Goal: Task Accomplishment & Management: Complete application form

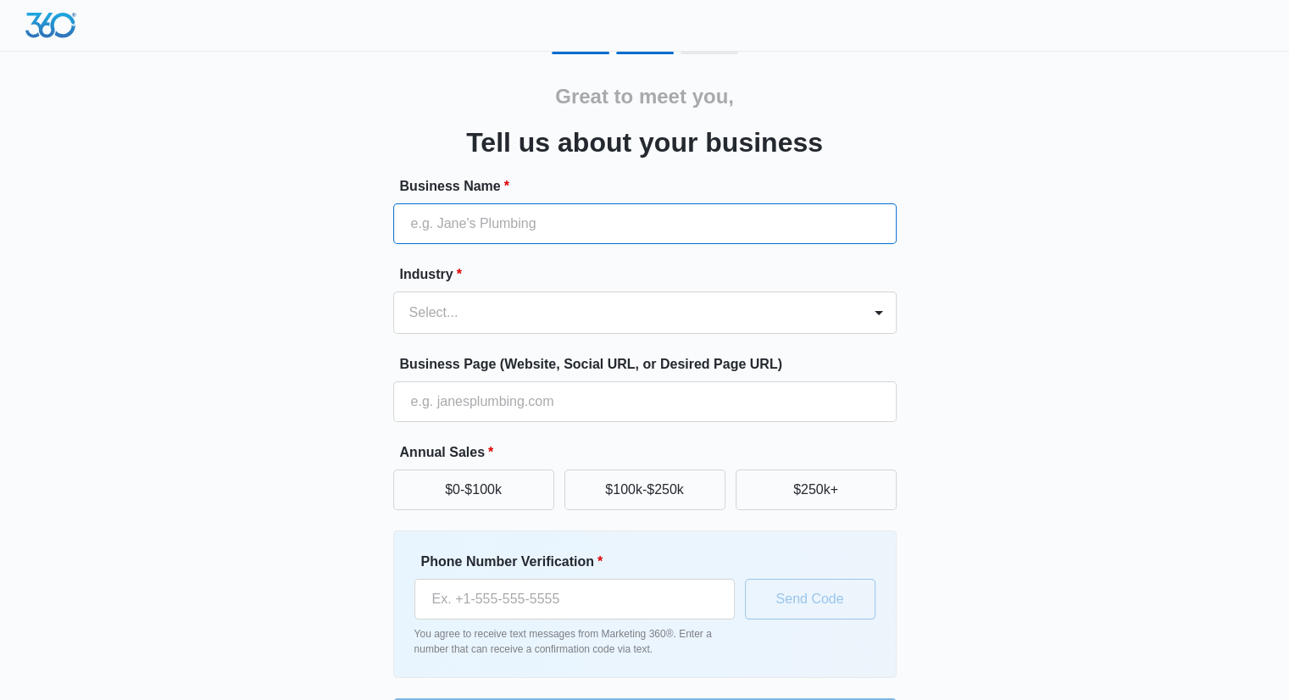
click at [592, 214] on input "Business Name *" at bounding box center [644, 223] width 503 height 41
type input "P"
type input "Personal Shopify Store"
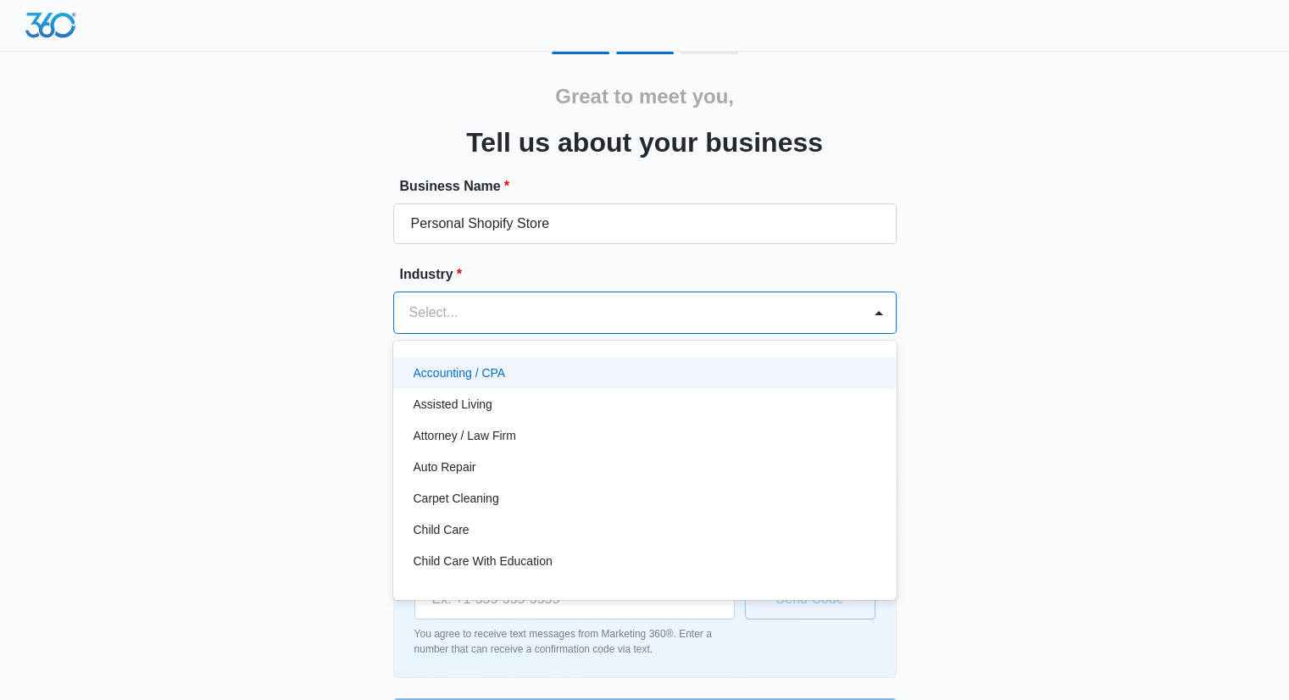
click at [512, 306] on div at bounding box center [624, 313] width 431 height 24
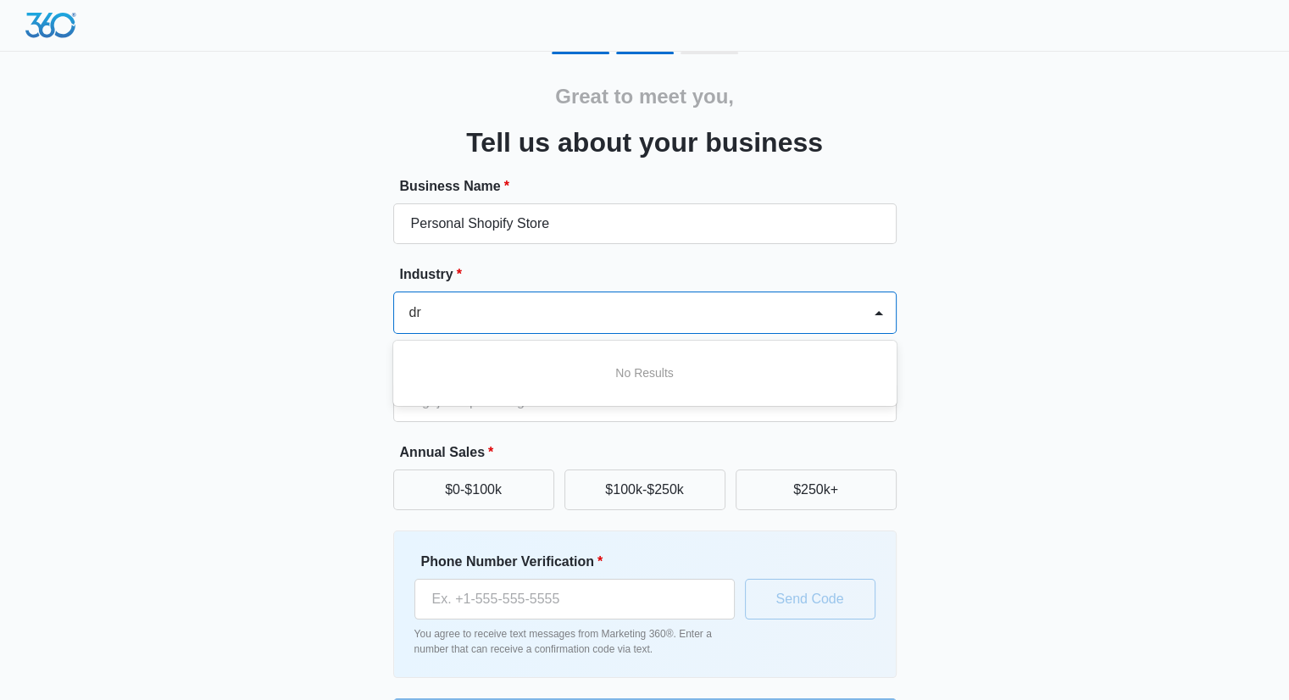
type input "d"
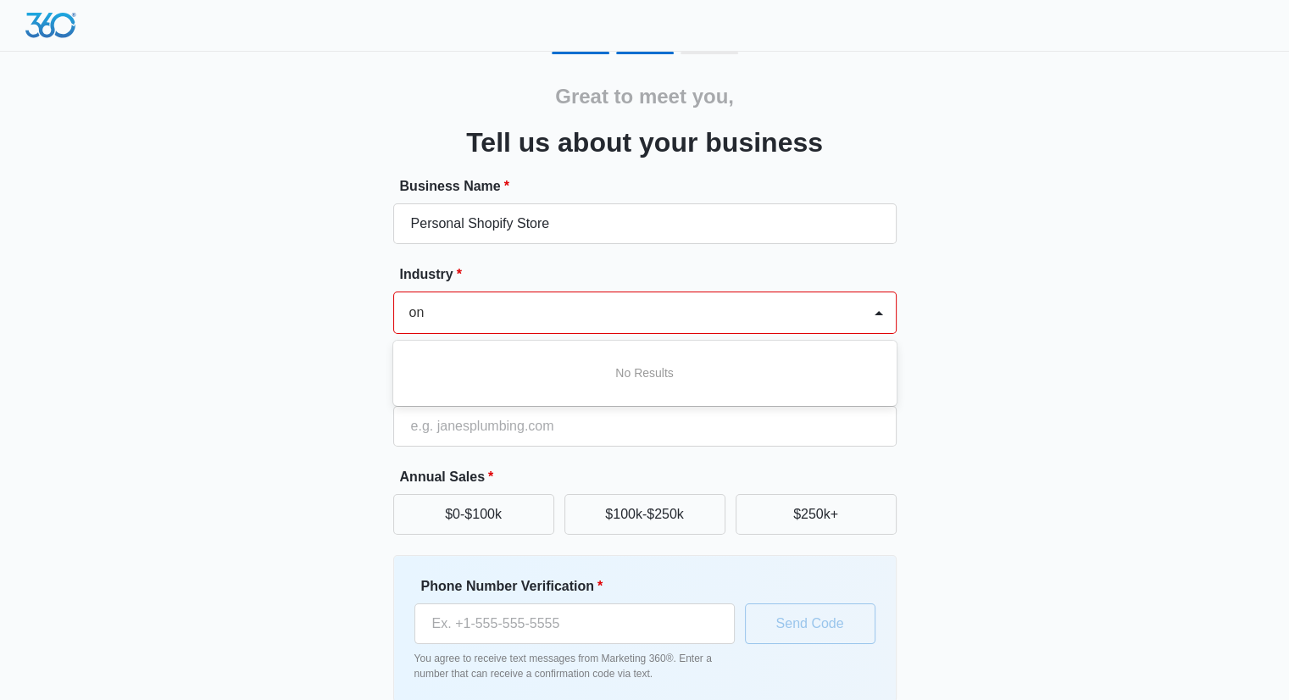
type input "o"
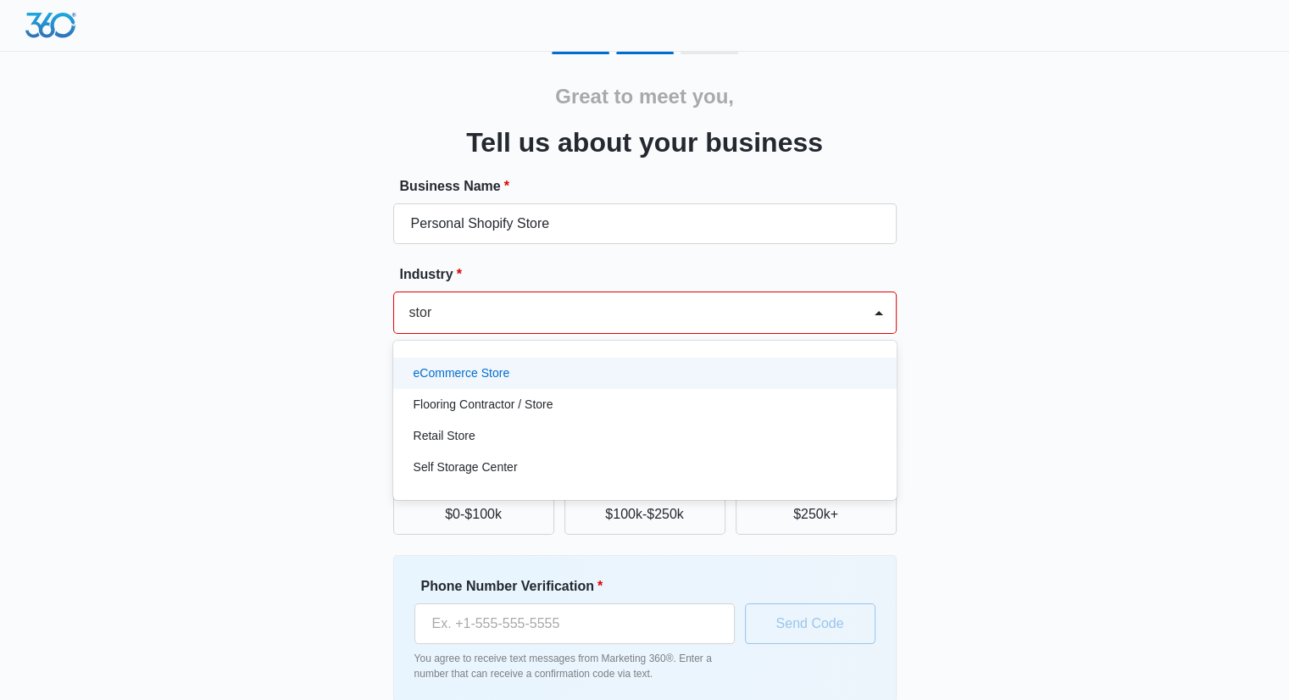
type input "store"
click at [548, 373] on div "eCommerce Store" at bounding box center [643, 373] width 459 height 18
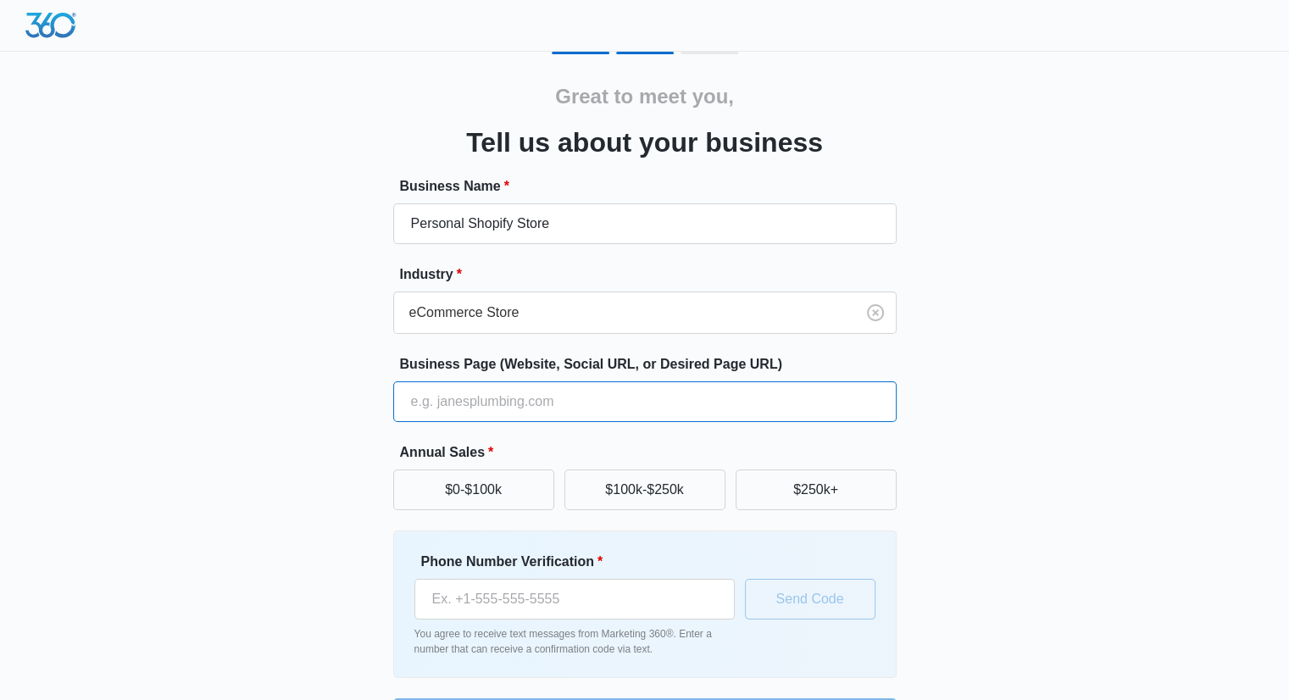
click at [543, 397] on input "Business Page (Website, Social URL, or Desired Page URL)" at bounding box center [644, 401] width 503 height 41
paste input "[URL][DOMAIN_NAME]"
type input "[URL][DOMAIN_NAME]"
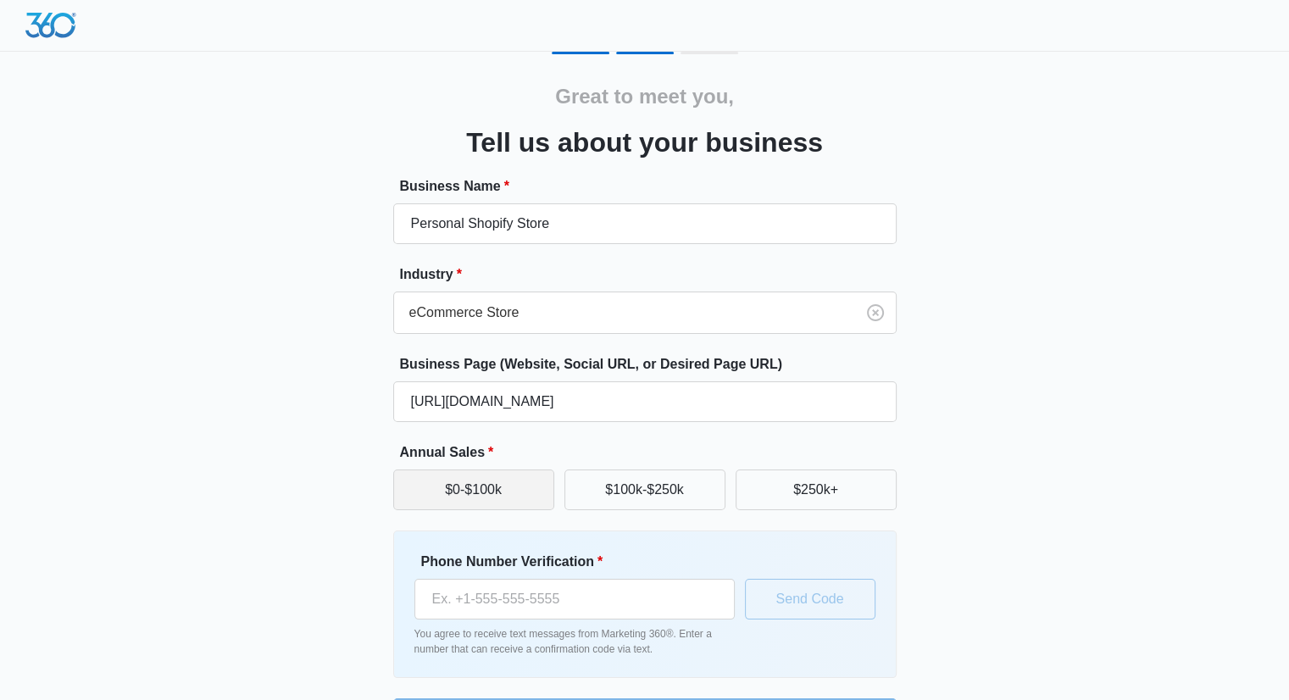
click at [498, 493] on button "$0-$100k" at bounding box center [473, 490] width 161 height 41
click at [523, 593] on input "Phone Number Verification *" at bounding box center [574, 599] width 320 height 41
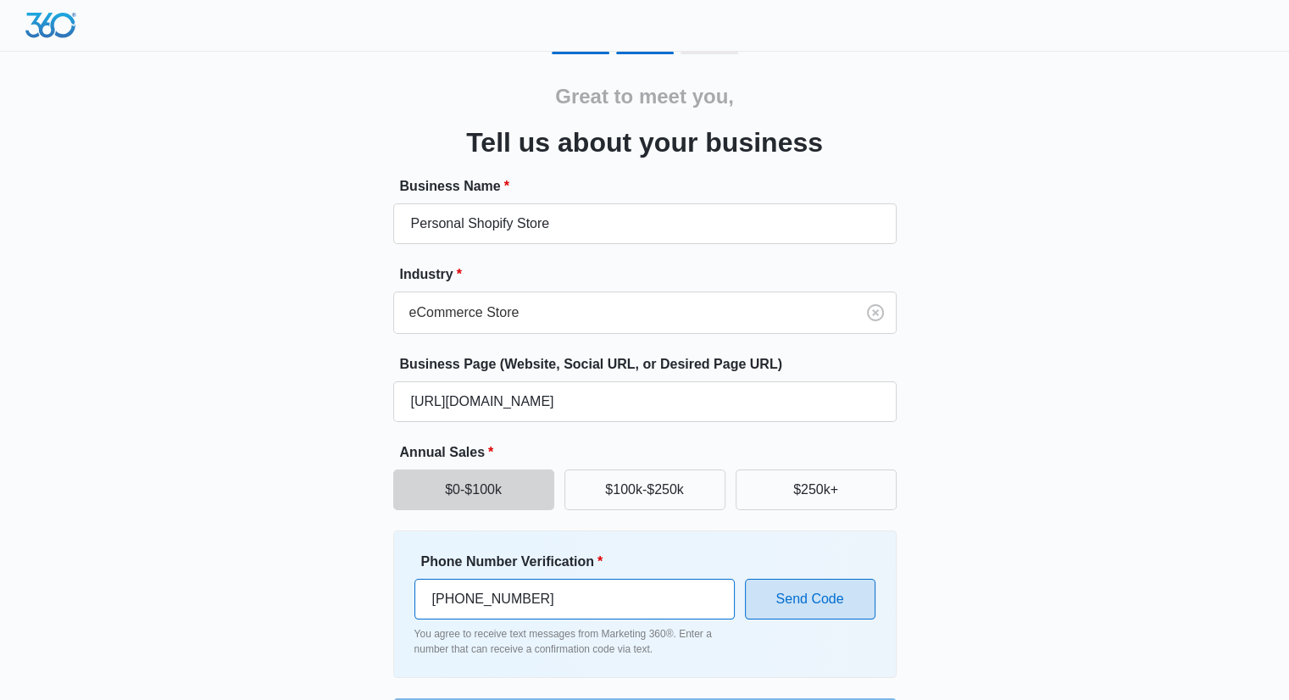
type input "[PHONE_NUMBER]"
click at [787, 598] on button "Send Code" at bounding box center [810, 599] width 131 height 41
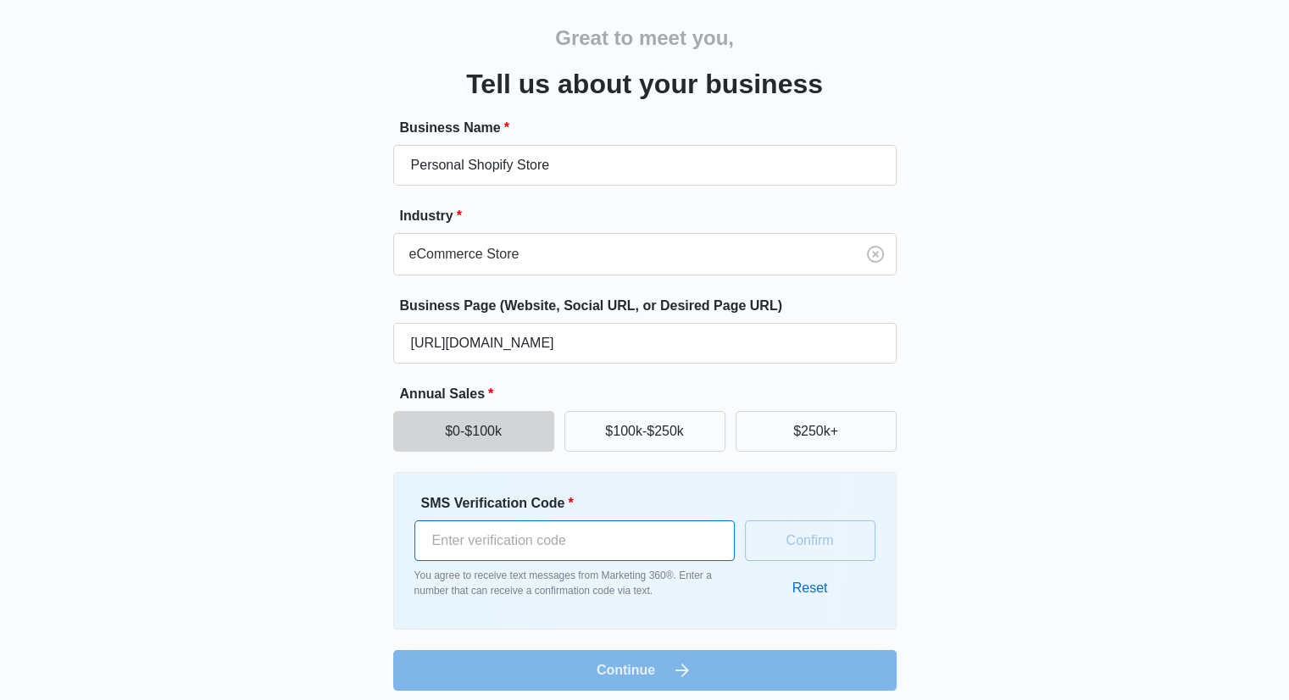
click at [635, 548] on input "SMS Verification Code *" at bounding box center [574, 540] width 320 height 41
type input "247204"
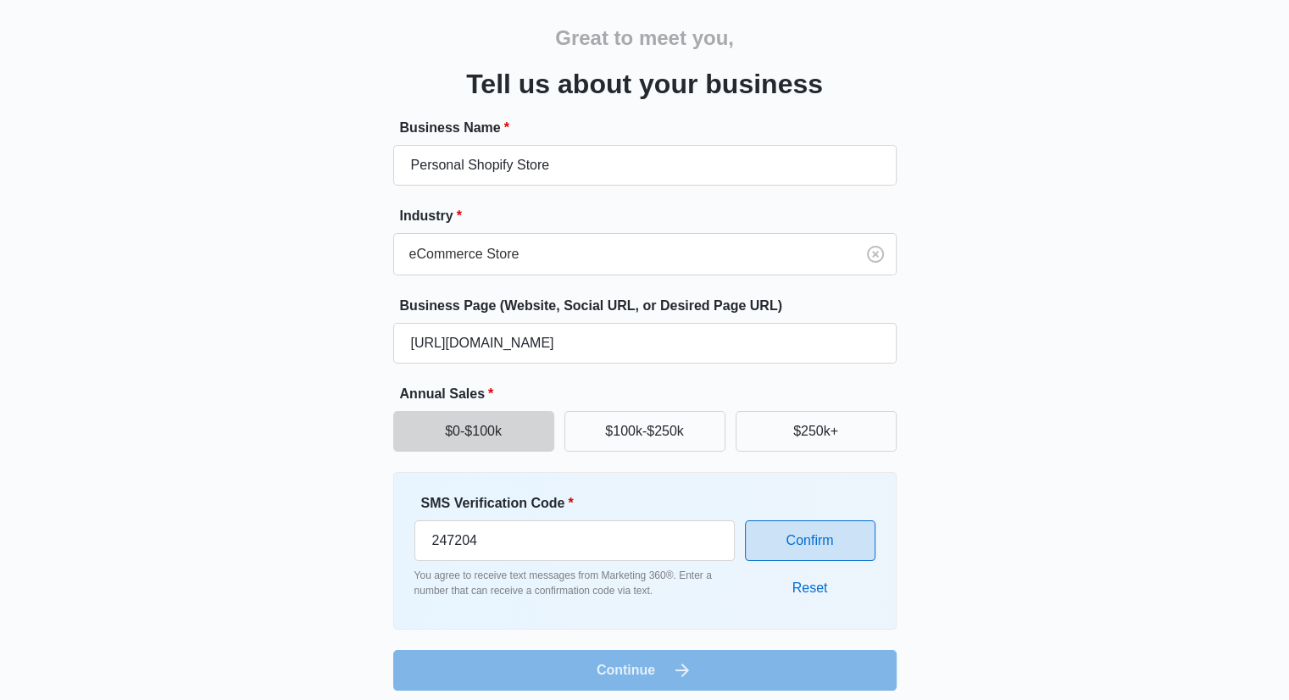
click at [859, 559] on button "Confirm" at bounding box center [810, 540] width 131 height 41
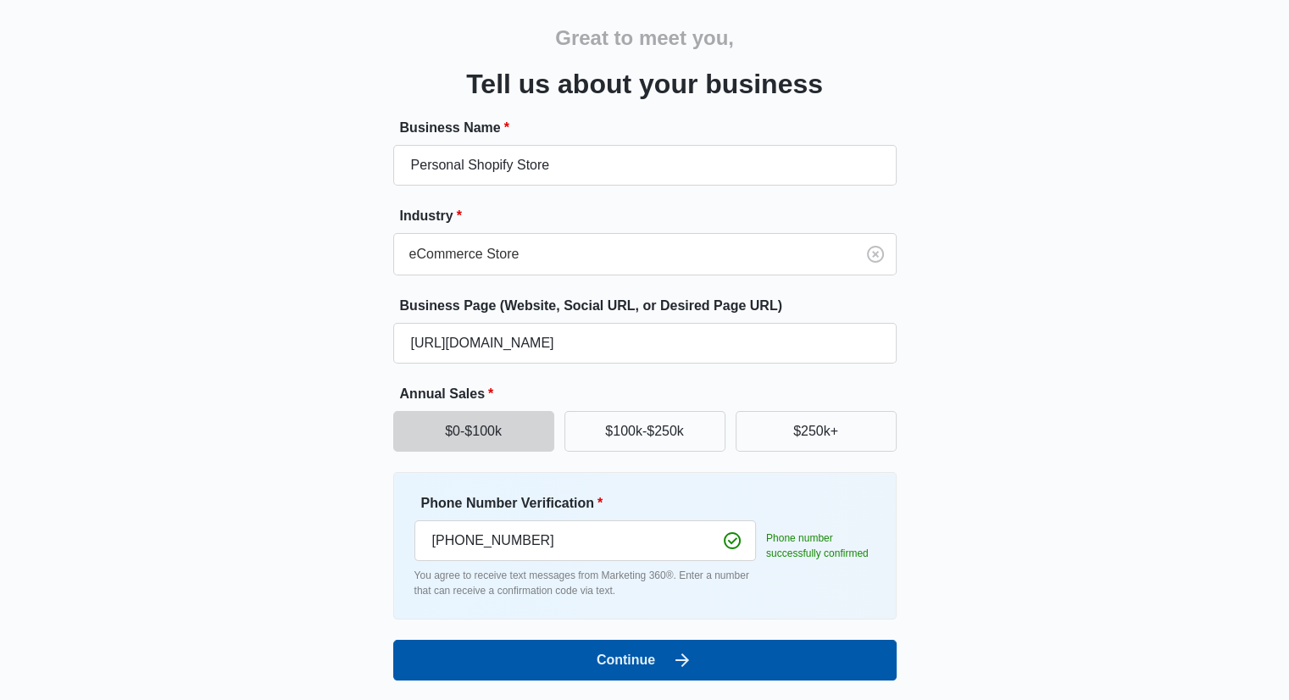
click at [781, 659] on button "Continue" at bounding box center [644, 660] width 503 height 41
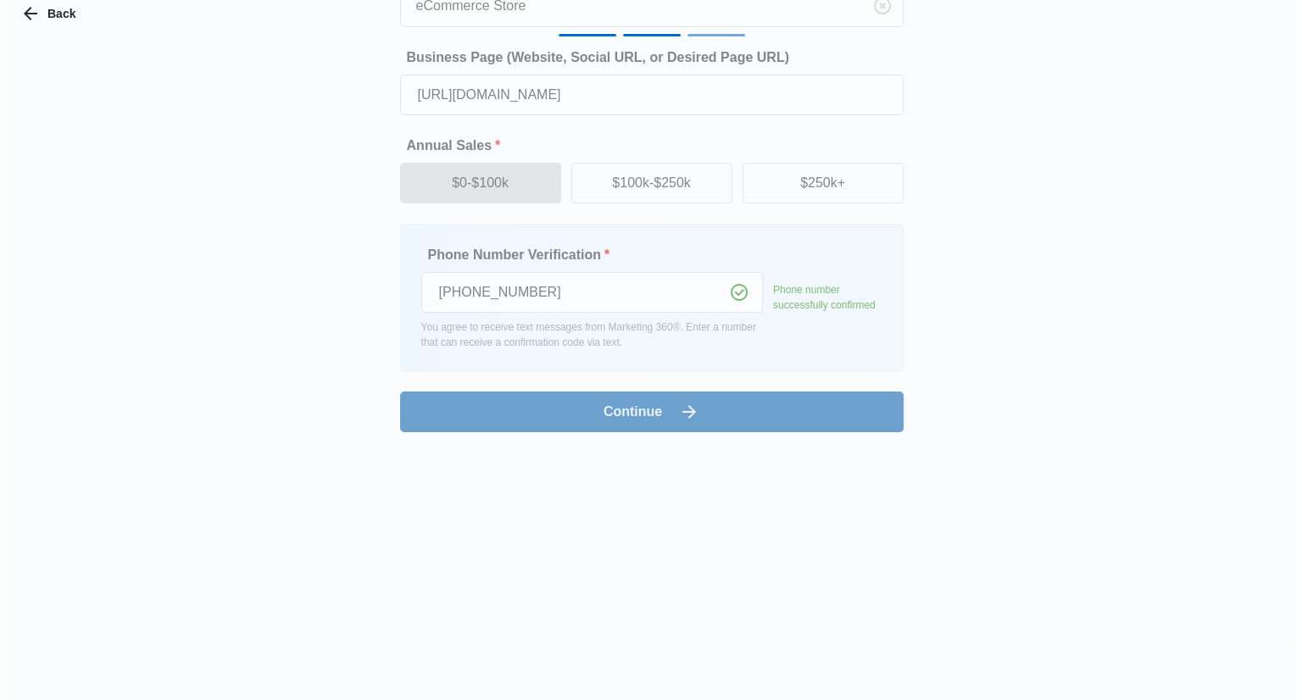
scroll to position [0, 0]
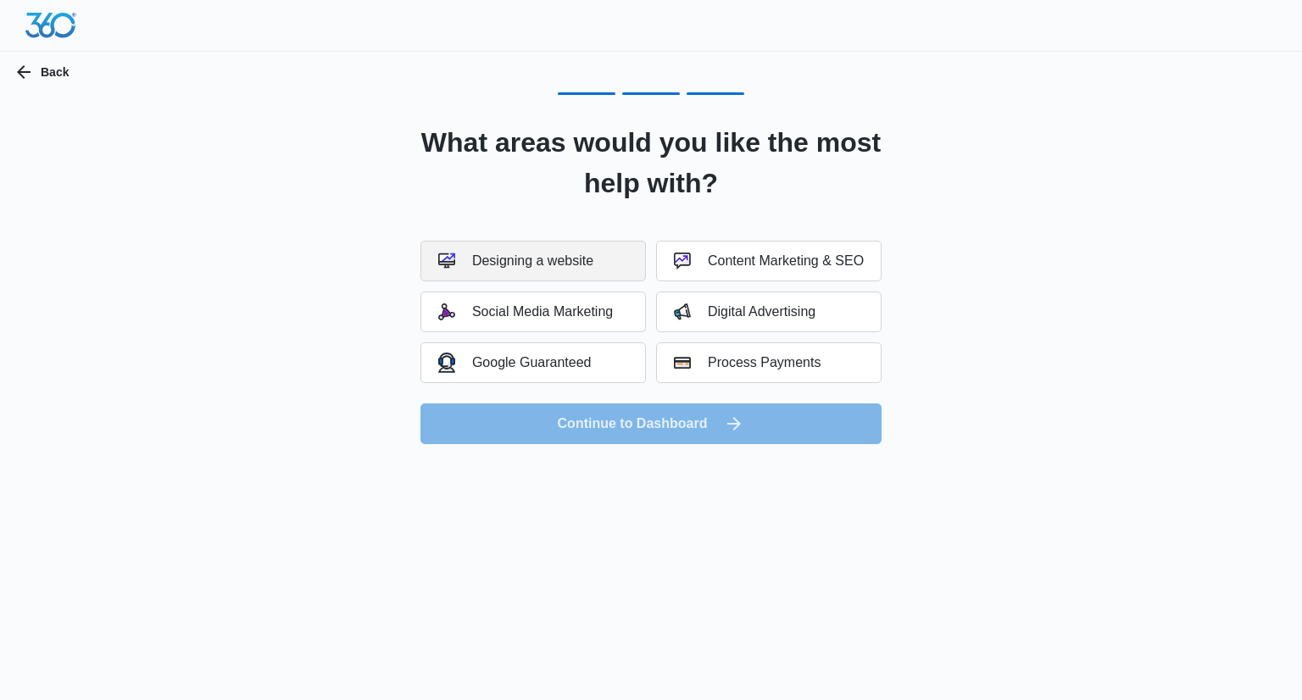
click at [600, 275] on button "Designing a website" at bounding box center [532, 261] width 225 height 41
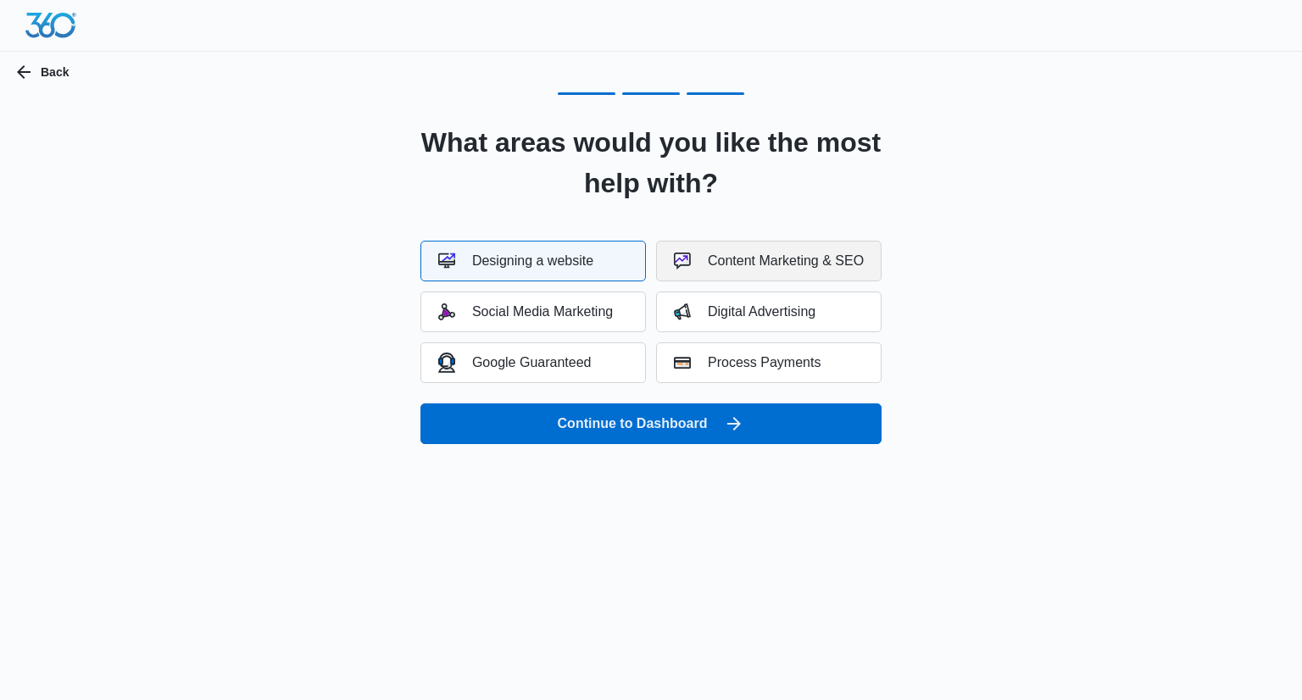
click at [745, 275] on button "Content Marketing & SEO" at bounding box center [768, 261] width 225 height 41
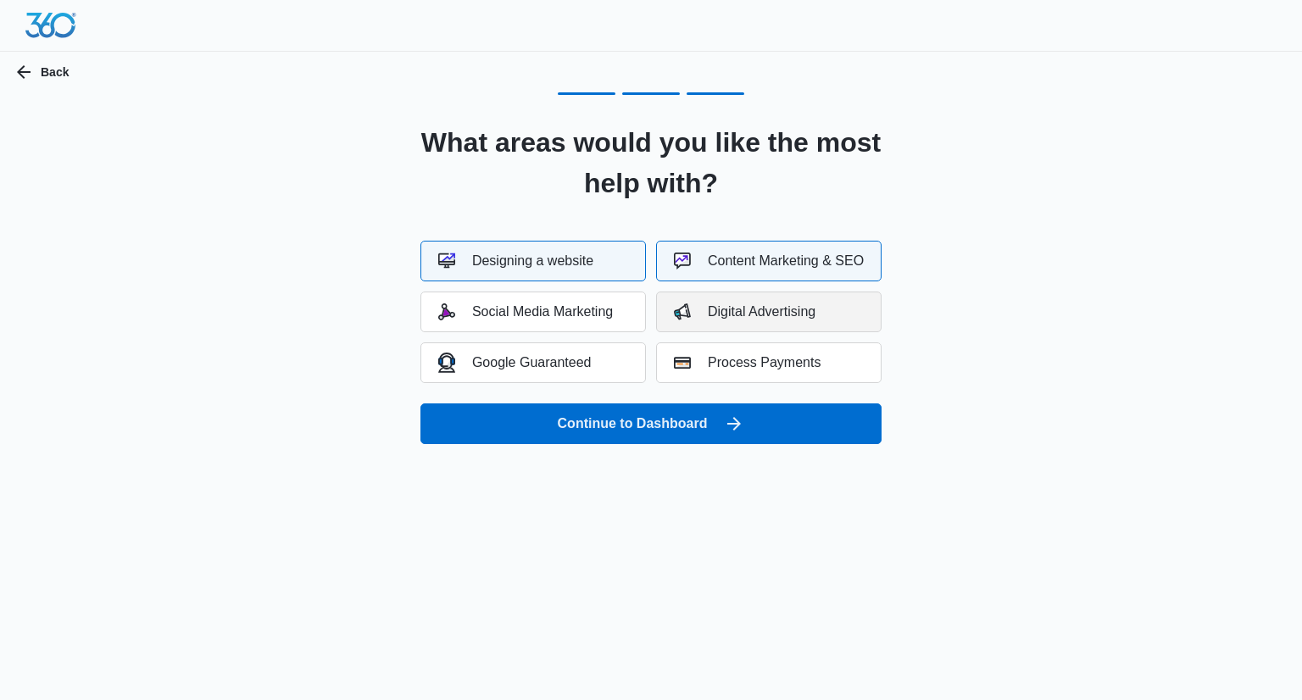
click at [681, 321] on button "Digital Advertising" at bounding box center [768, 312] width 225 height 41
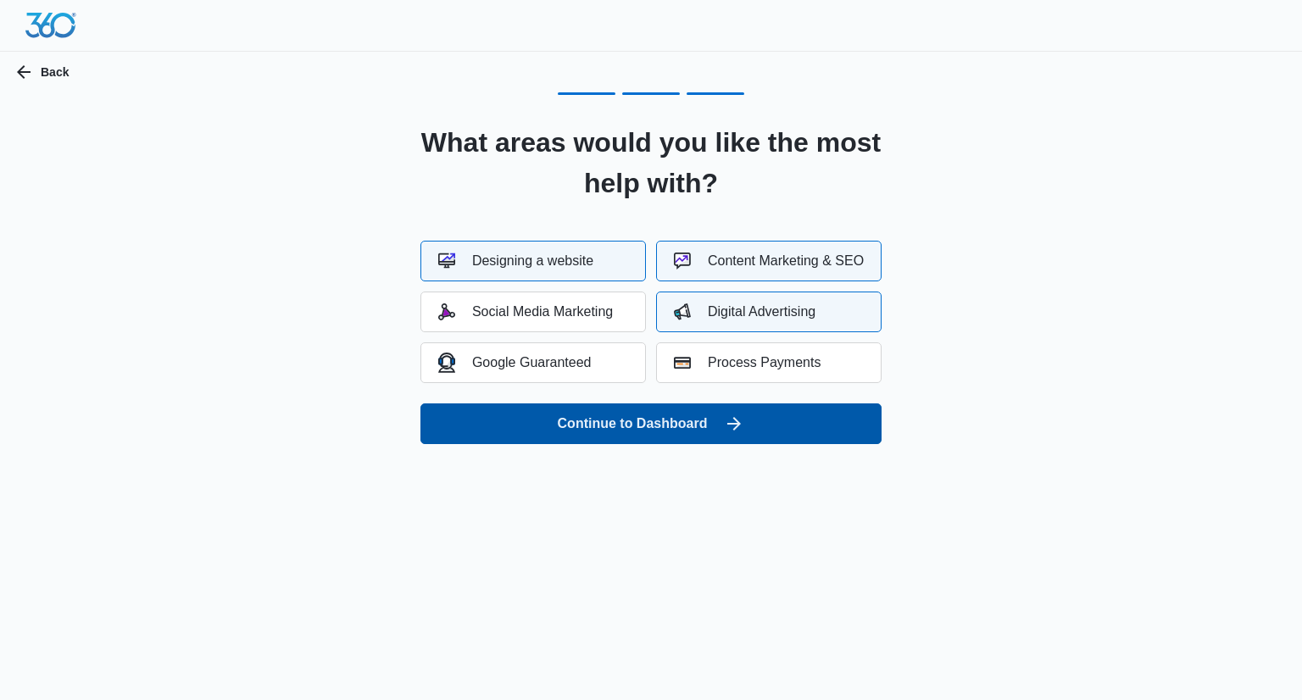
click at [718, 409] on button "Continue to Dashboard" at bounding box center [650, 423] width 461 height 41
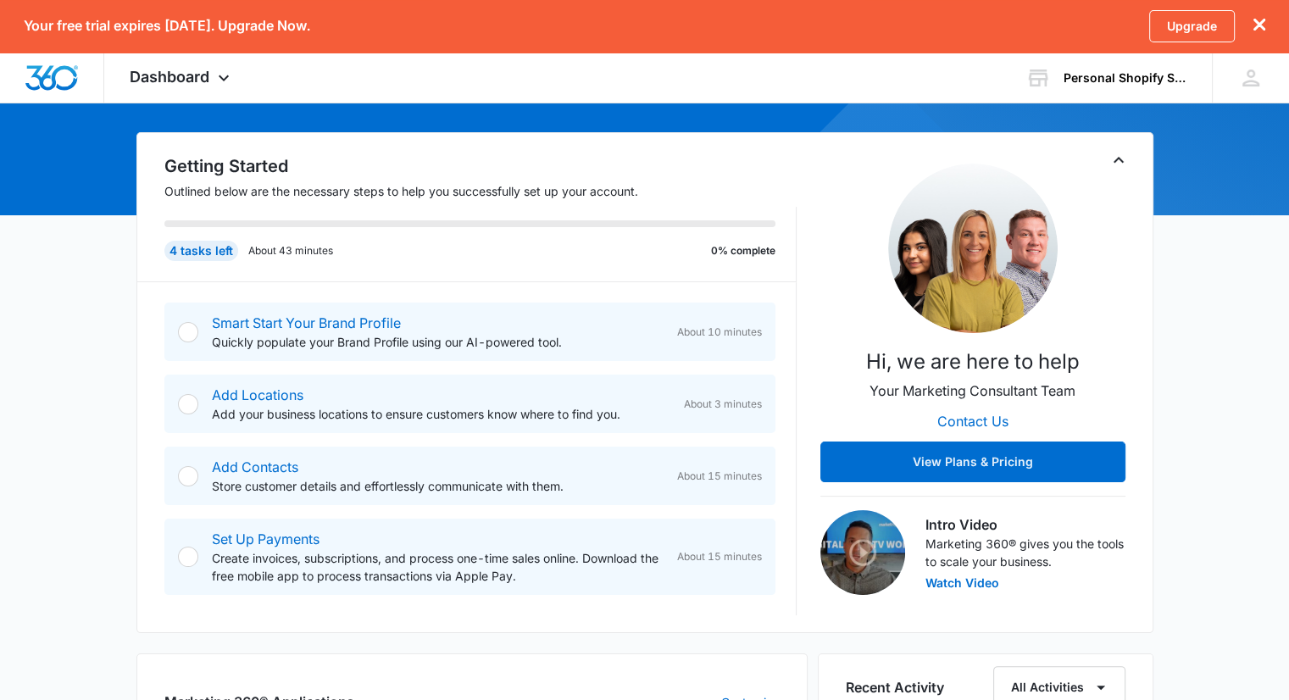
scroll to position [121, 0]
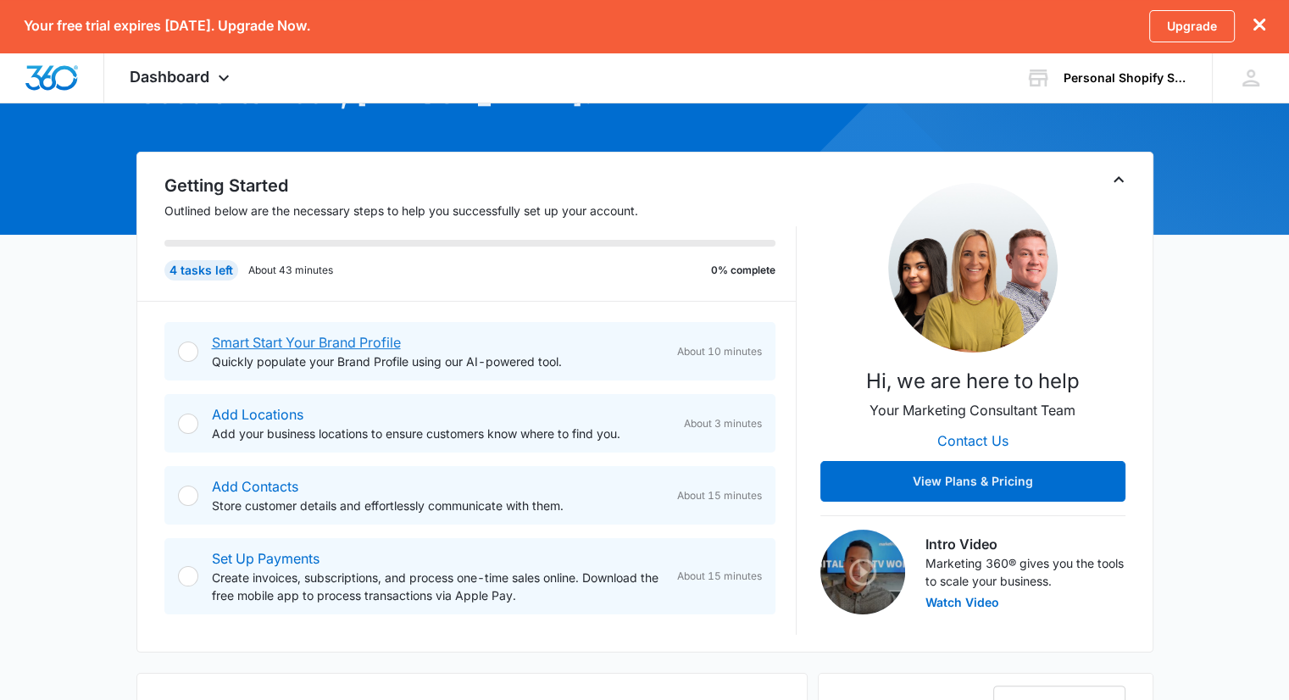
click at [352, 341] on link "Smart Start Your Brand Profile" at bounding box center [306, 342] width 189 height 17
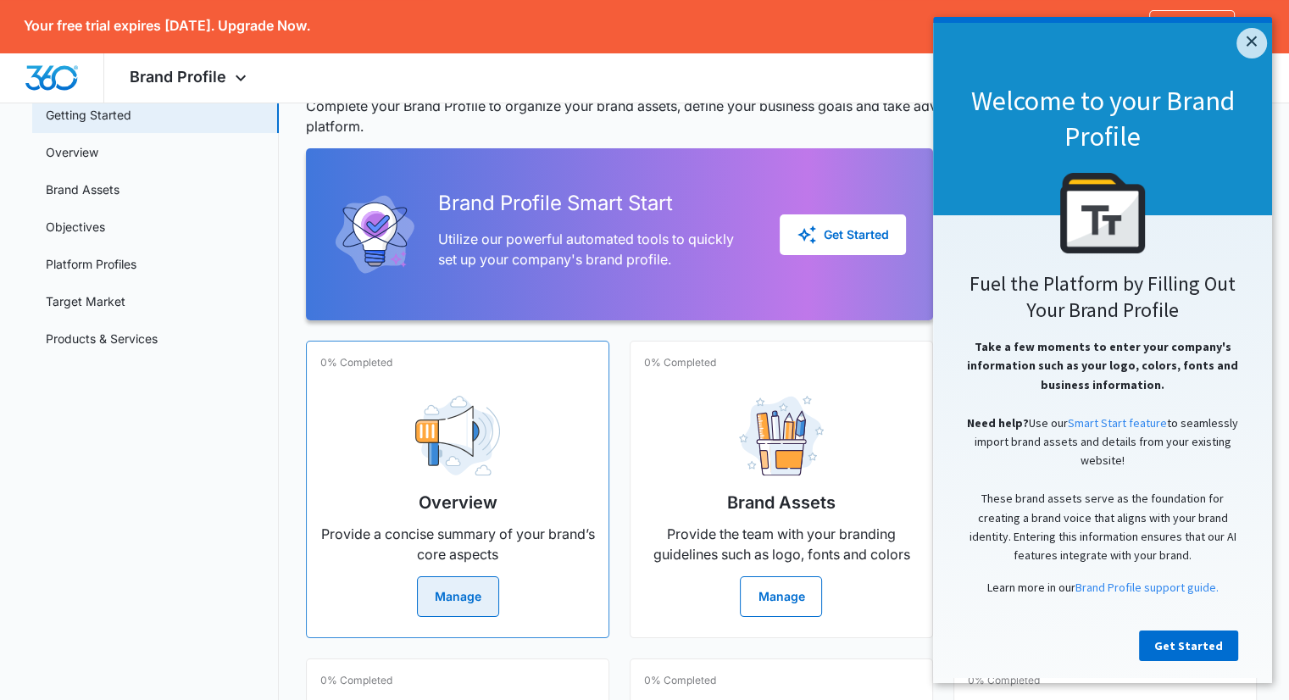
scroll to position [104, 0]
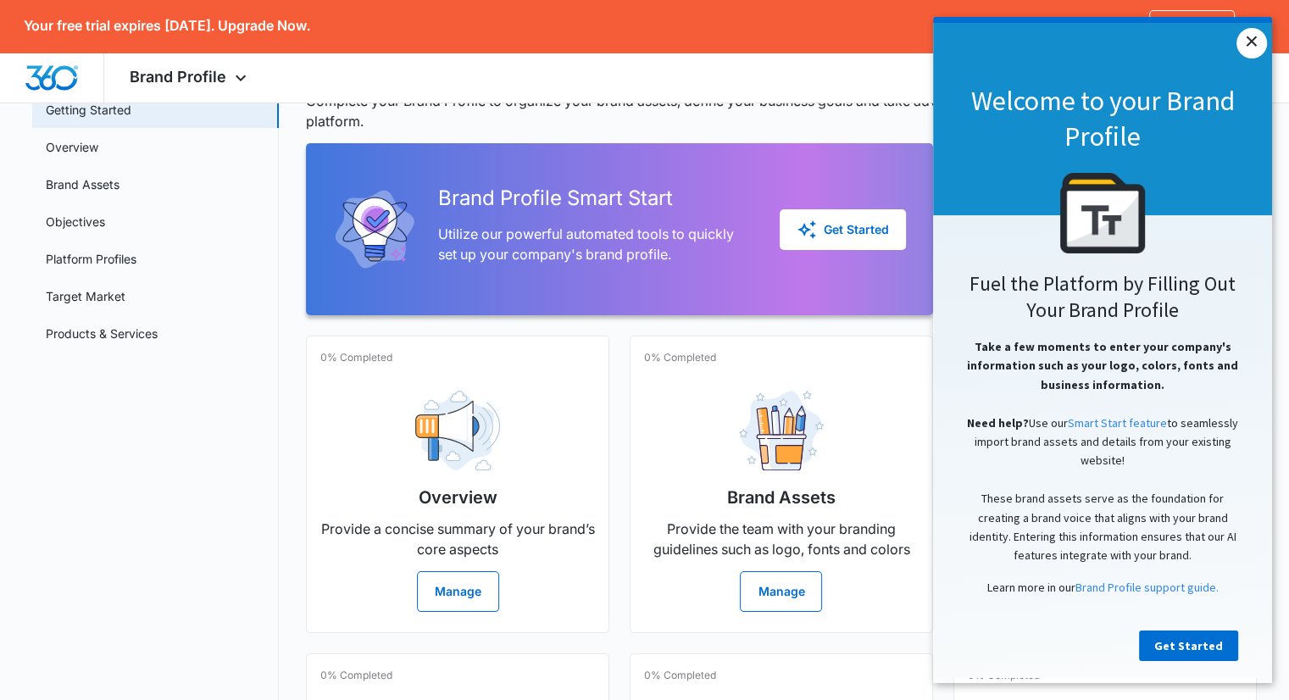
click at [1257, 39] on link "×" at bounding box center [1252, 43] width 31 height 31
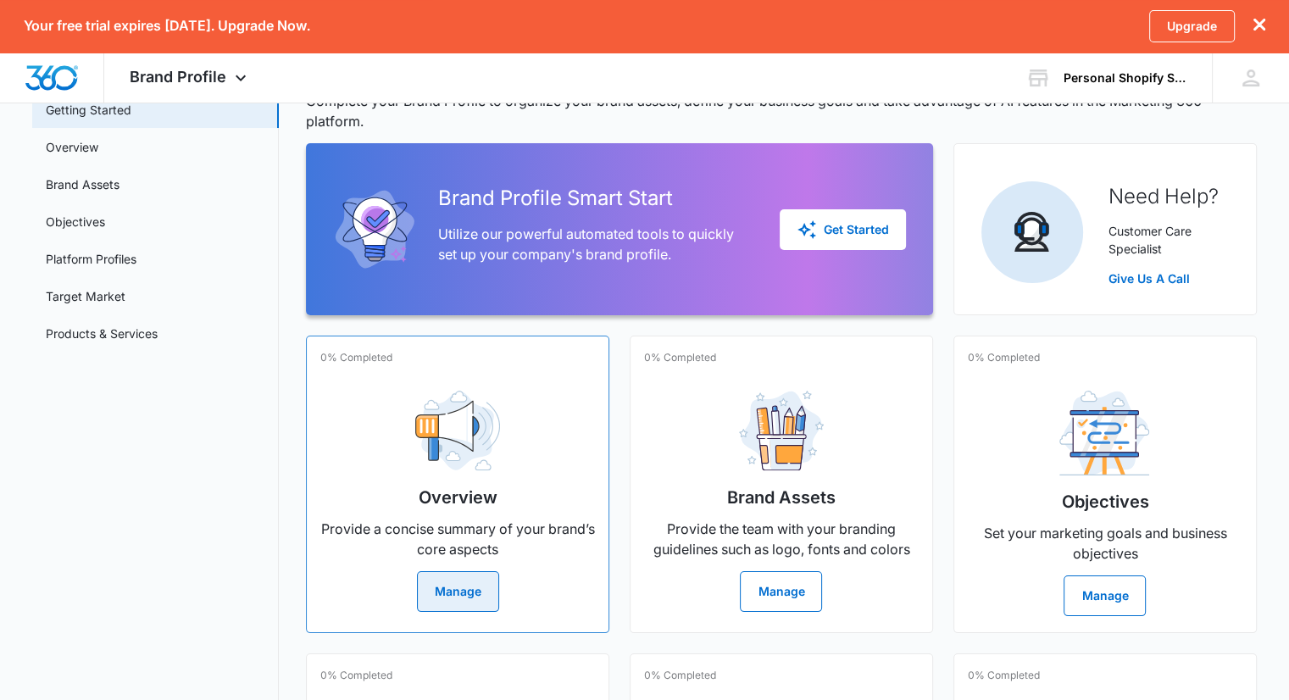
scroll to position [135, 0]
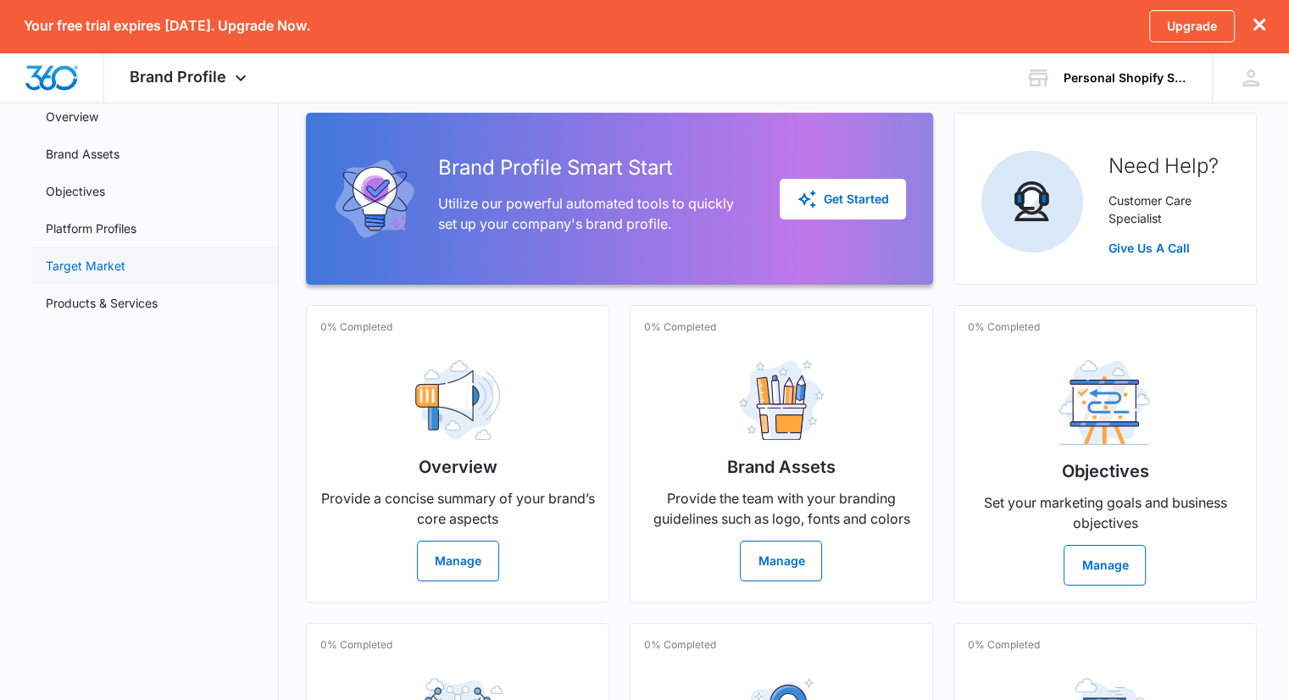
click at [125, 262] on link "Target Market" at bounding box center [86, 266] width 80 height 18
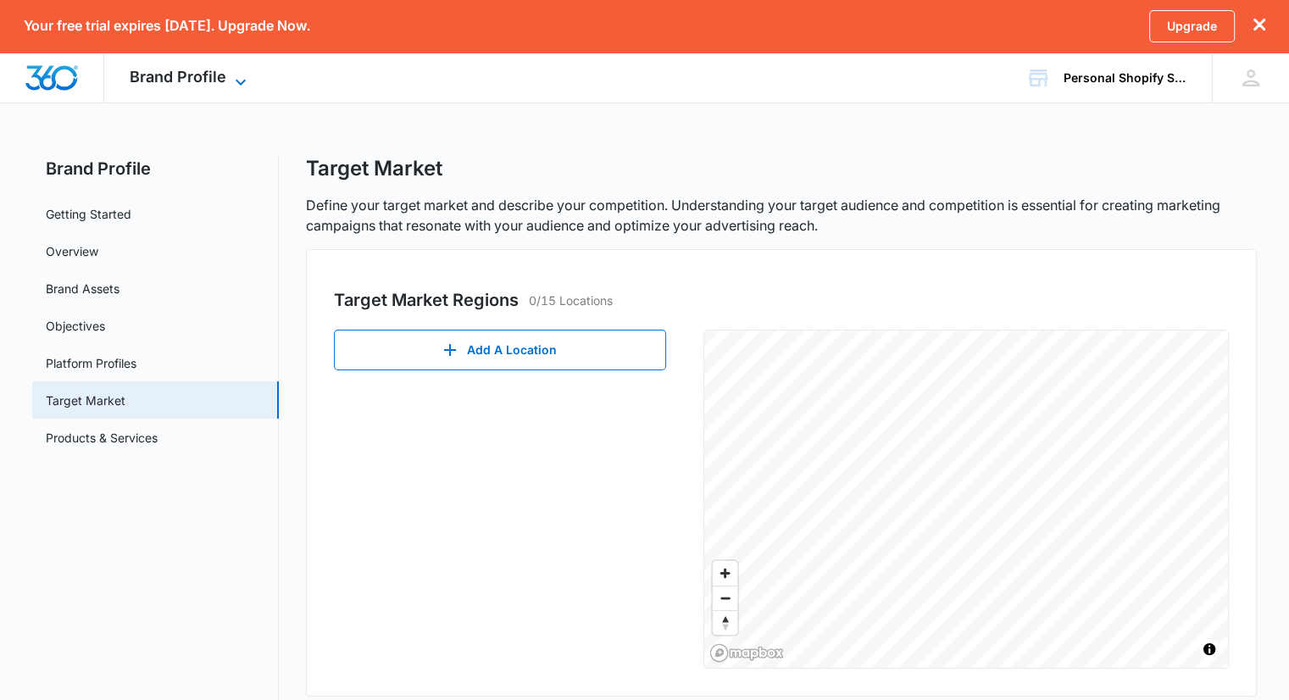
click at [189, 72] on span "Brand Profile" at bounding box center [178, 77] width 97 height 18
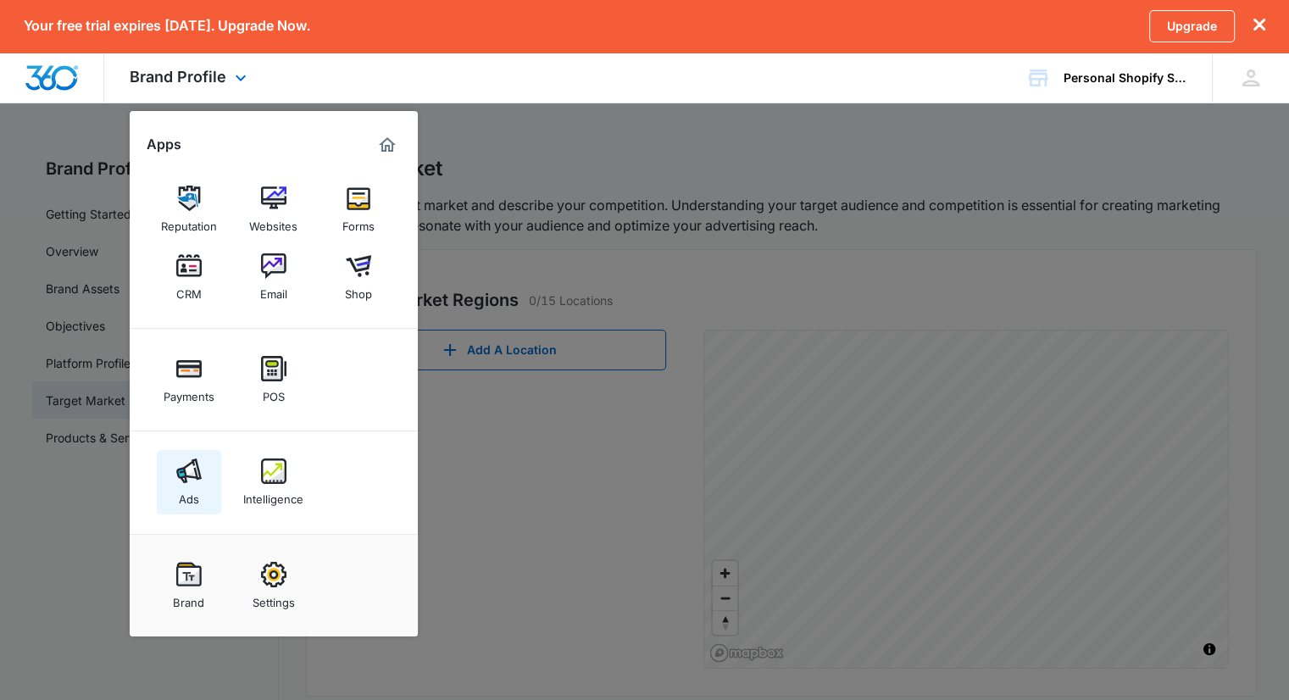
click at [200, 469] on img at bounding box center [188, 471] width 25 height 25
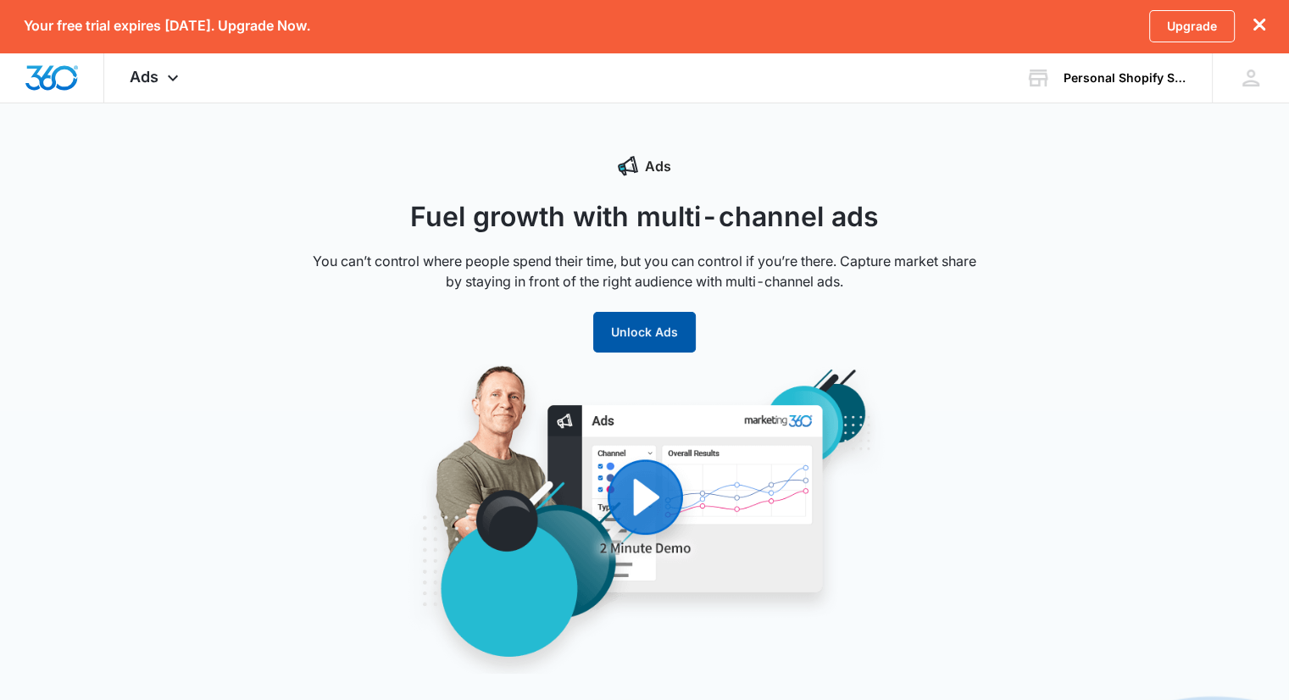
click at [651, 337] on button "Unlock Ads" at bounding box center [644, 332] width 103 height 41
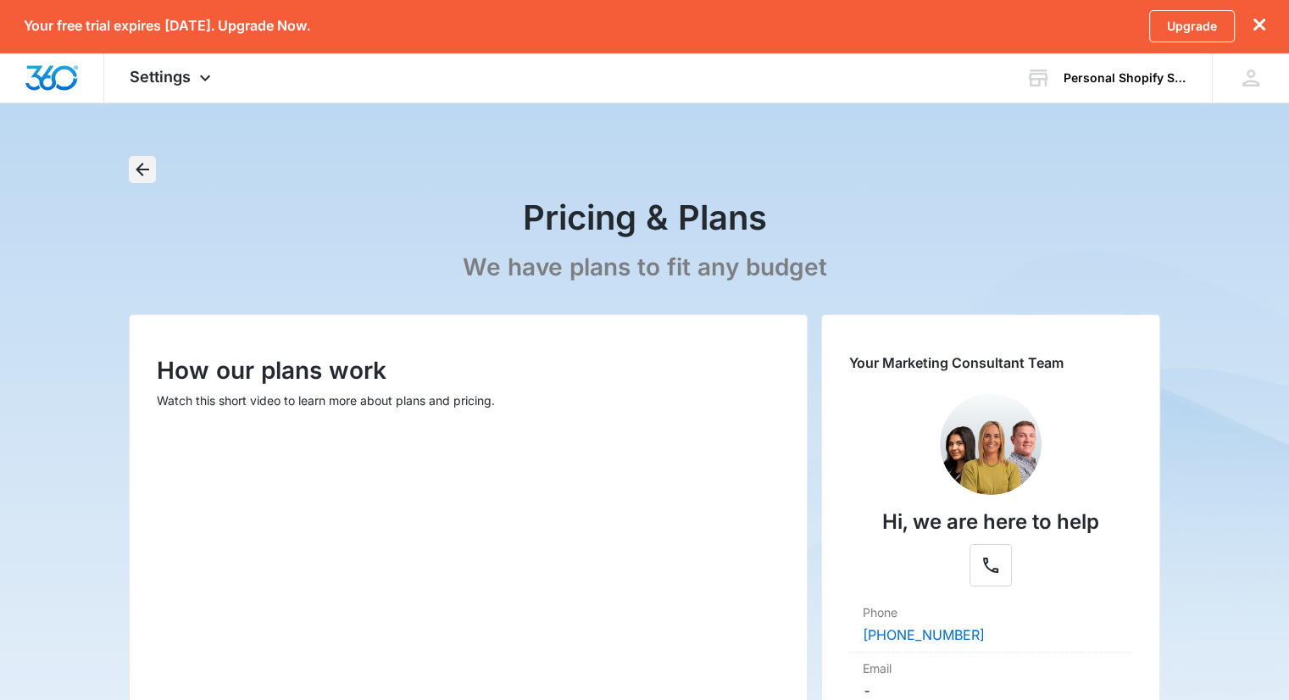
click at [140, 170] on icon "Back" at bounding box center [143, 170] width 14 height 14
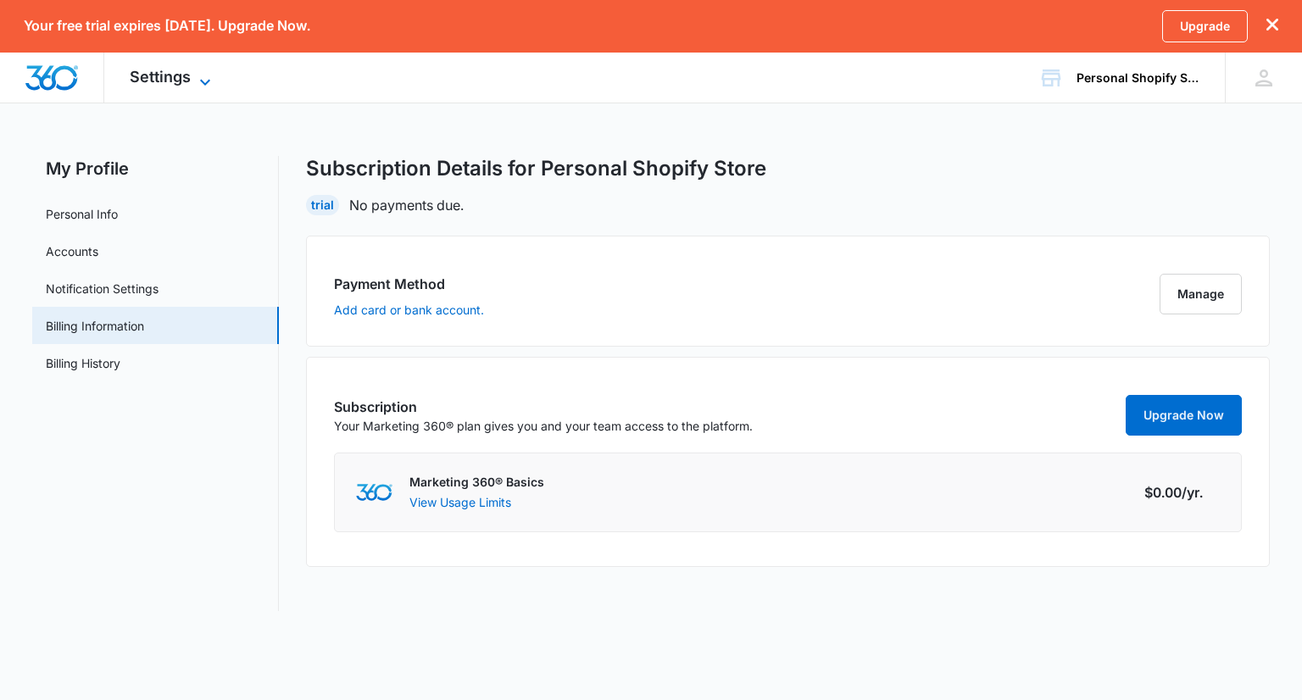
click at [160, 68] on span "Settings" at bounding box center [160, 77] width 61 height 18
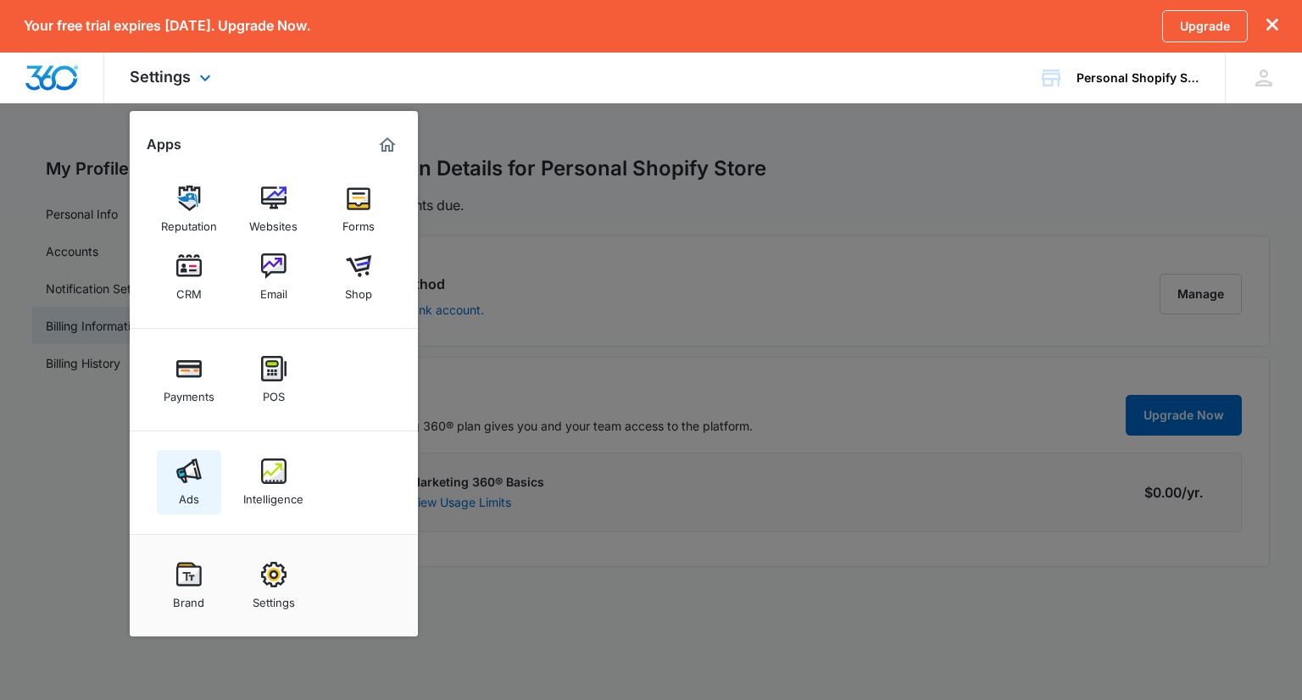
click at [190, 475] on img at bounding box center [188, 471] width 25 height 25
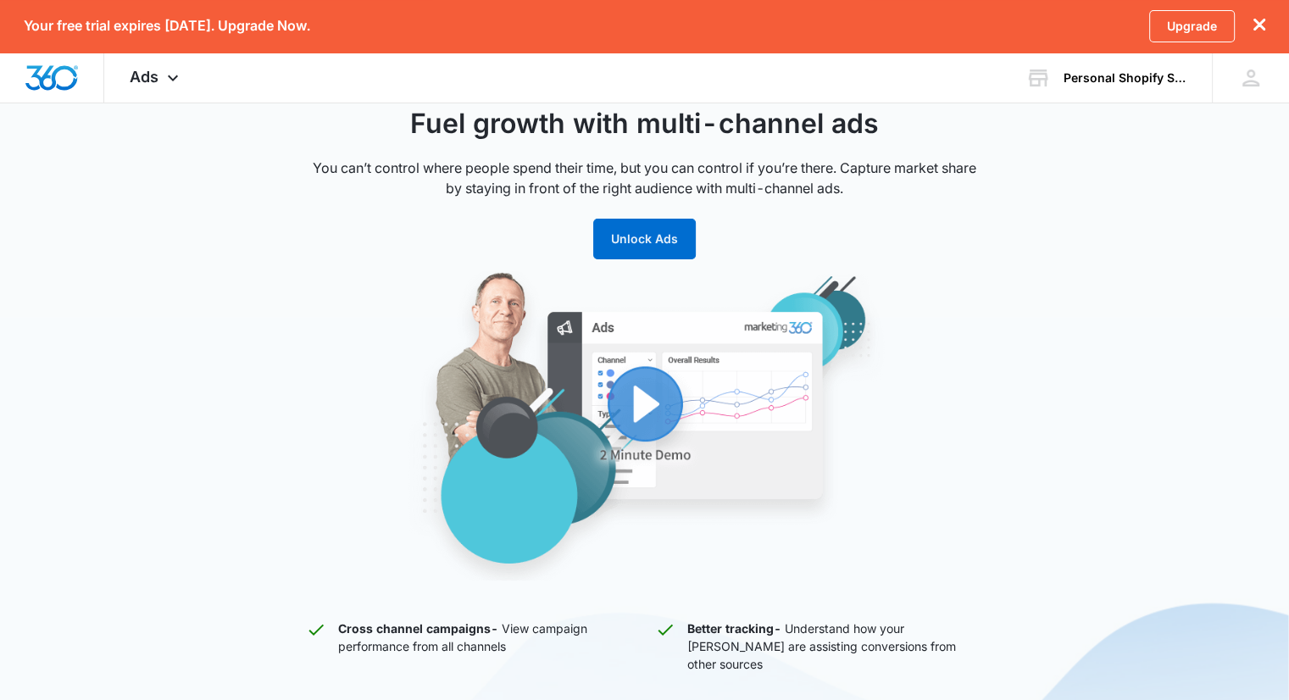
scroll to position [85, 0]
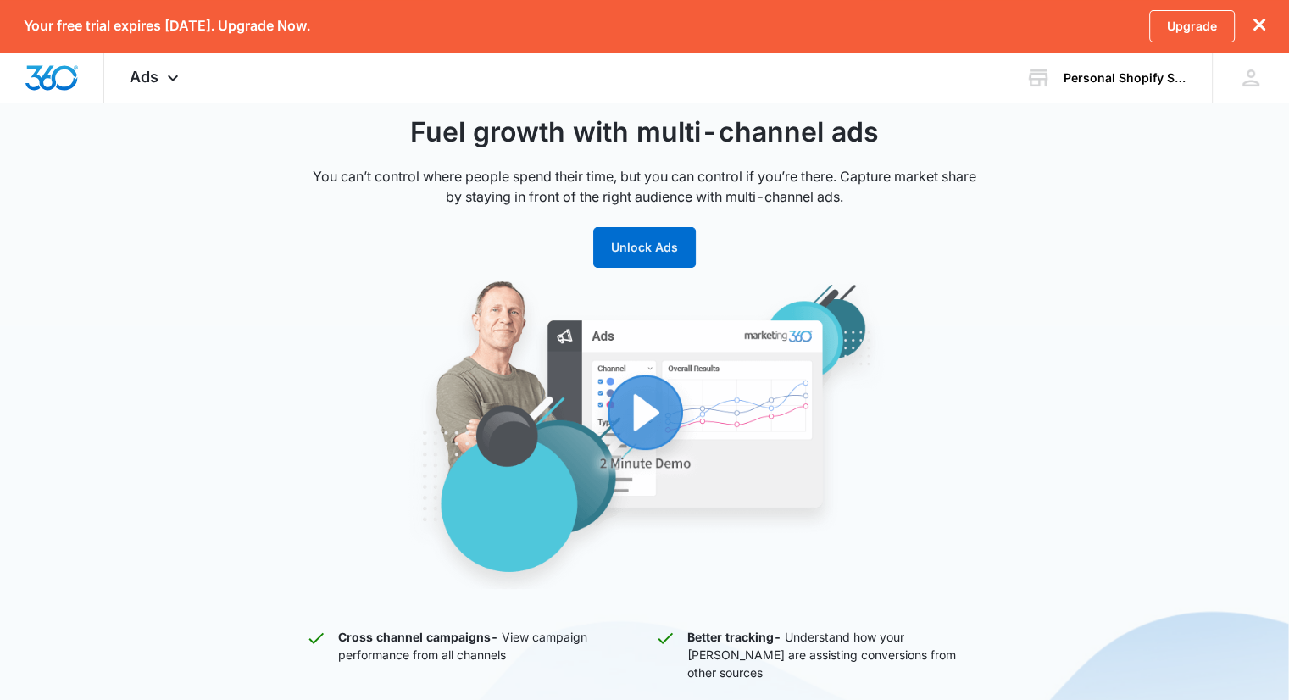
click at [641, 409] on img "button" at bounding box center [645, 434] width 644 height 309
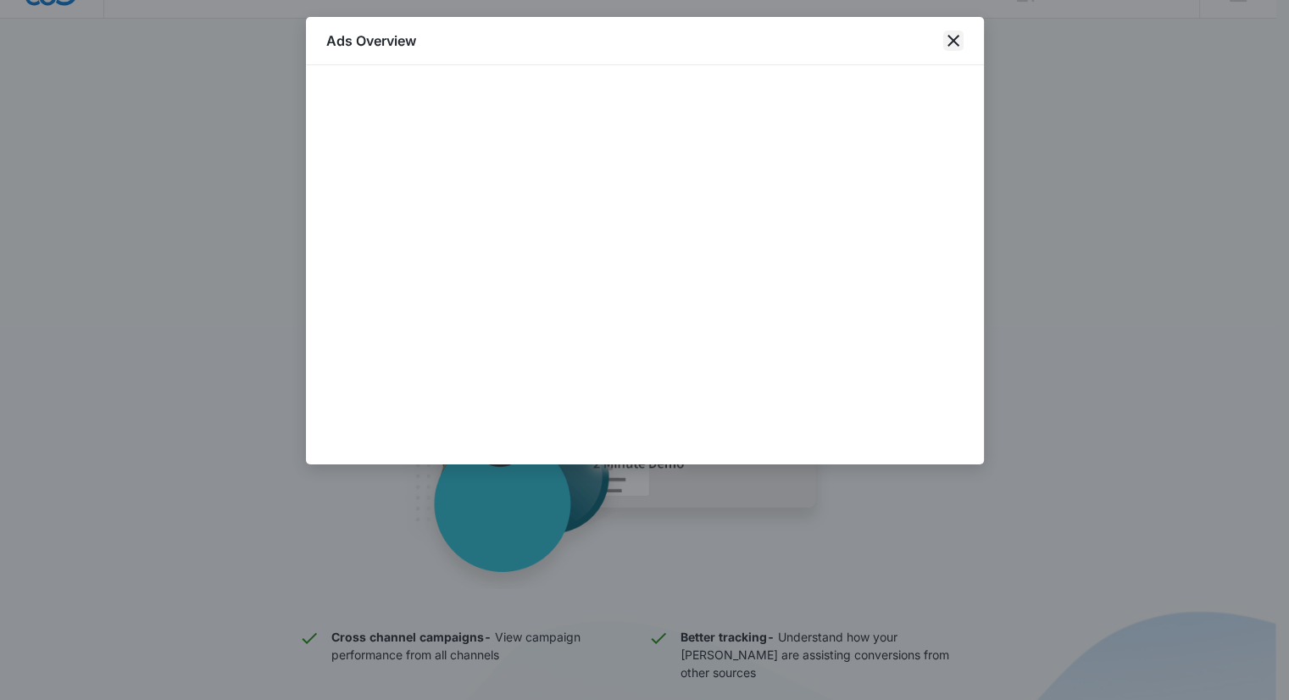
click at [954, 43] on icon "close" at bounding box center [954, 41] width 12 height 12
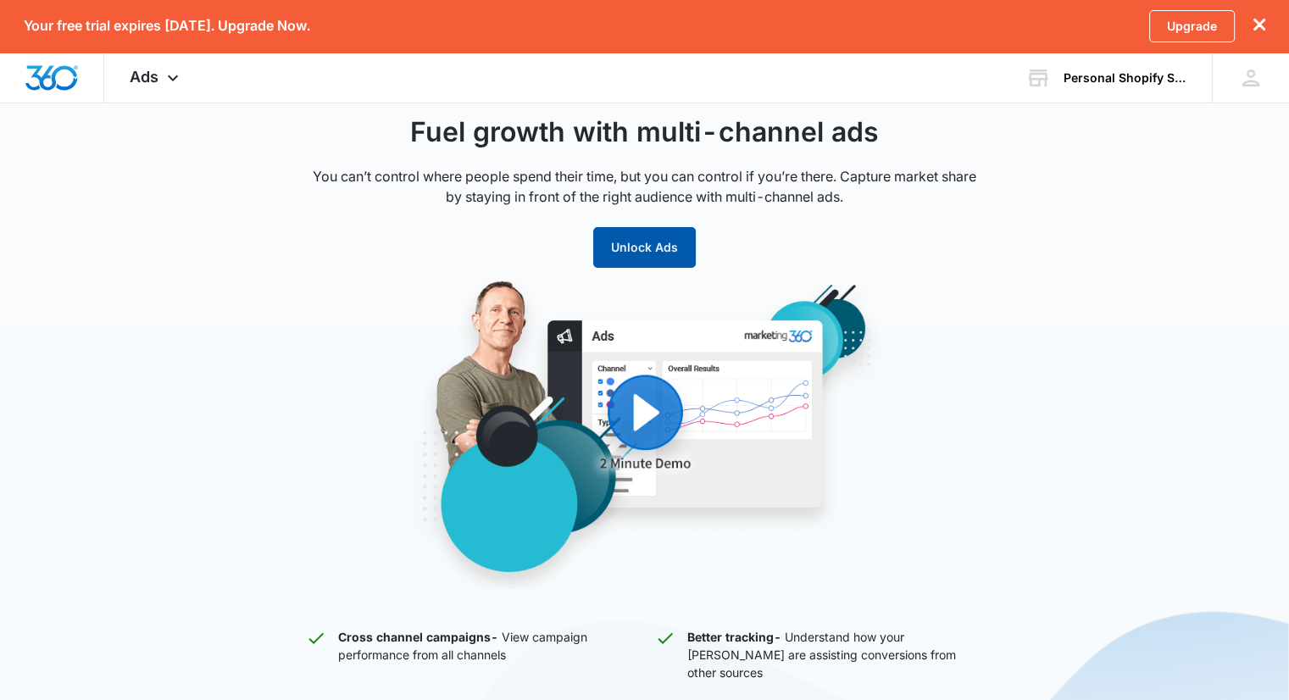
click at [634, 264] on button "Unlock Ads" at bounding box center [644, 247] width 103 height 41
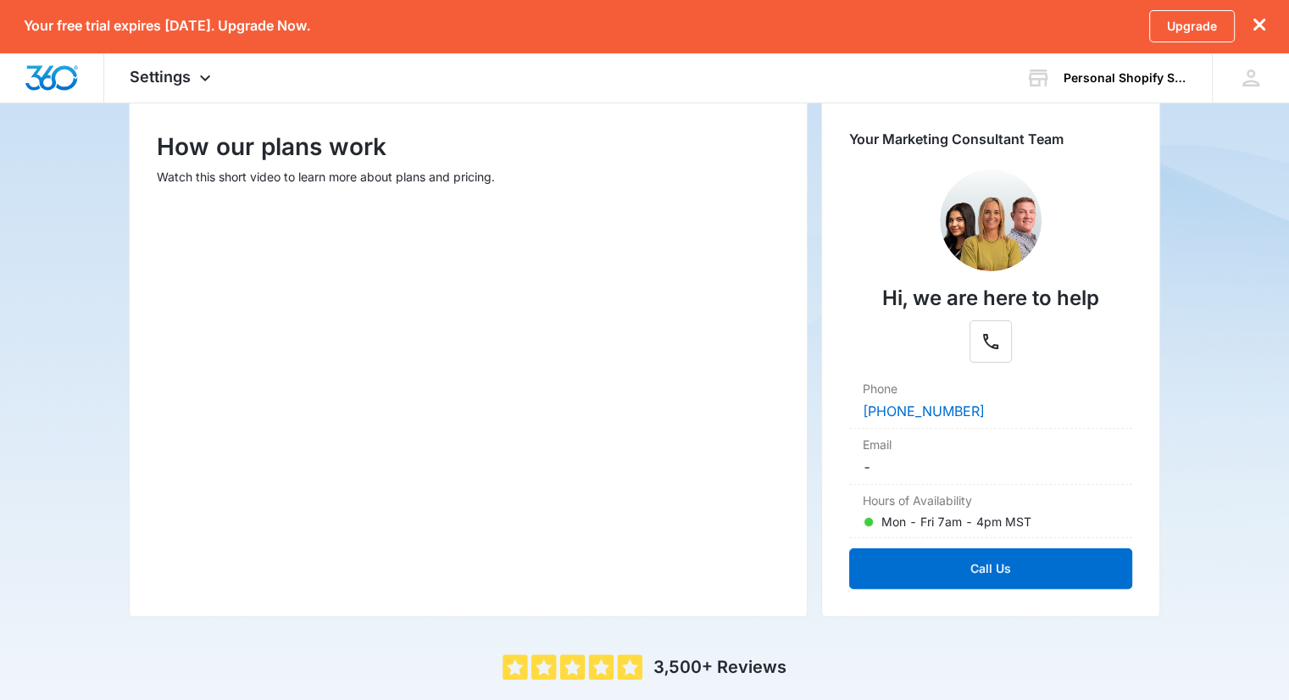
scroll to position [369, 0]
